Goal: Find specific page/section: Find specific page/section

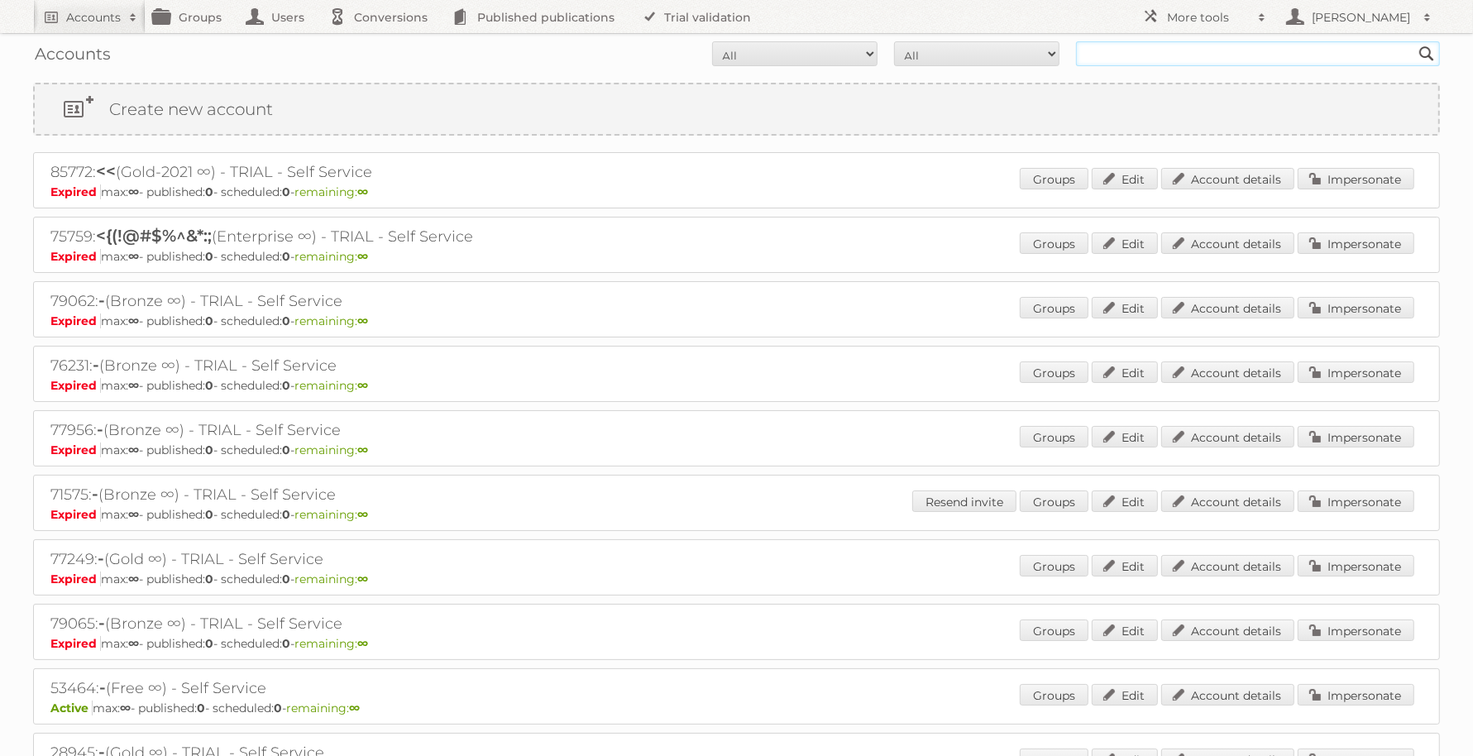
click at [1187, 55] on input "text" at bounding box center [1258, 53] width 364 height 25
type input "erbg"
click at [1414, 41] on input "Search" at bounding box center [1426, 53] width 25 height 25
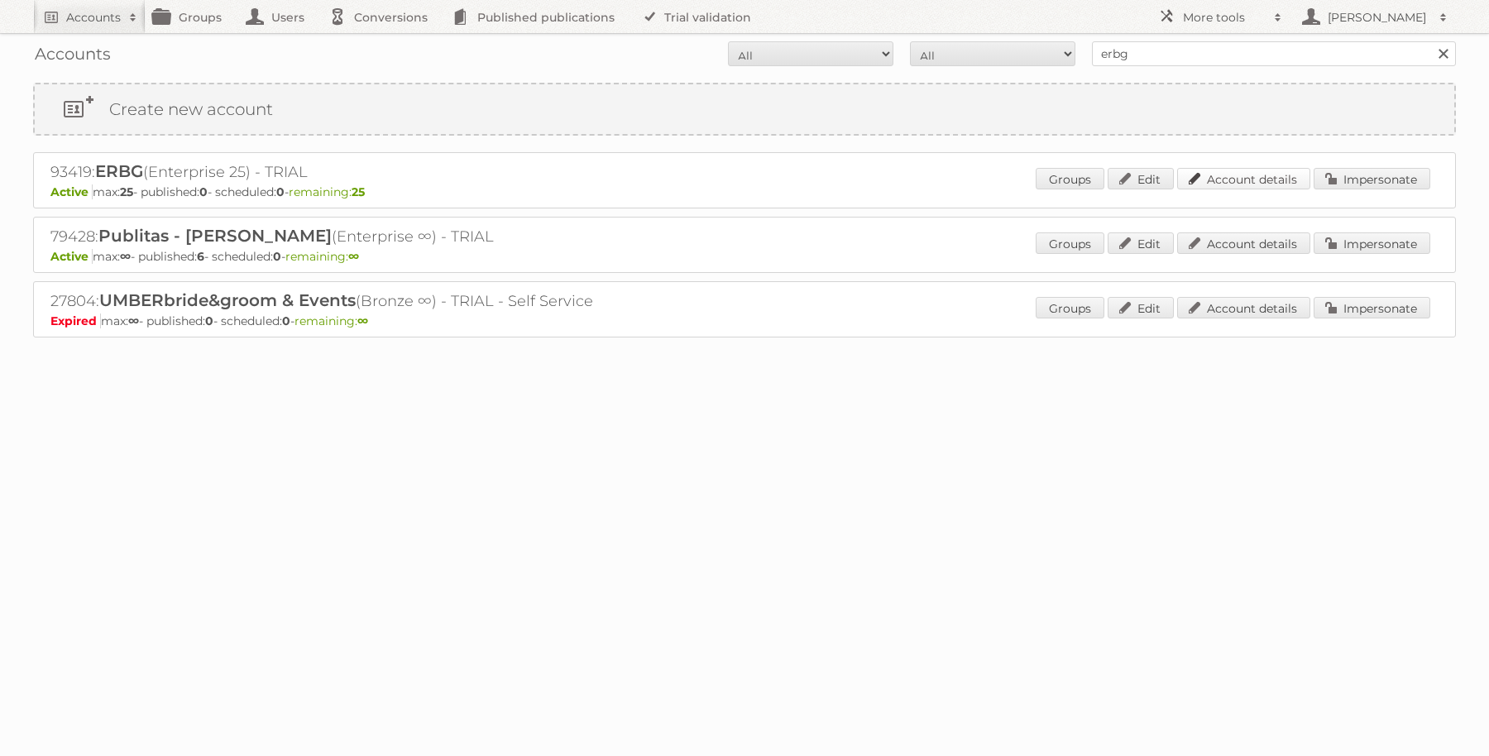
click at [1250, 183] on link "Account details" at bounding box center [1243, 179] width 133 height 22
